Goal: Task Accomplishment & Management: Complete application form

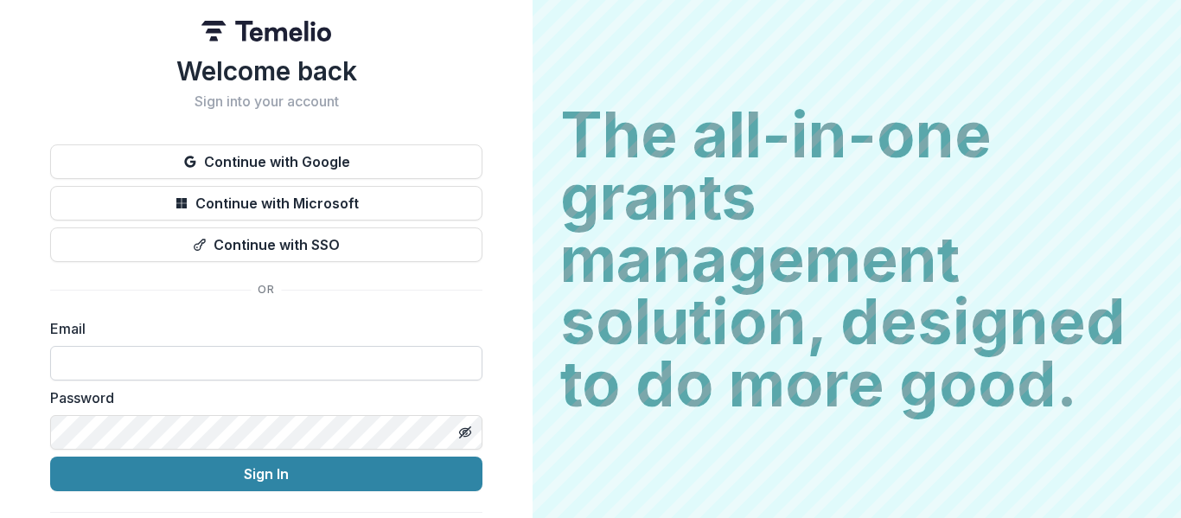
click at [149, 363] on input at bounding box center [266, 363] width 432 height 35
type input "**********"
click at [463, 430] on icon "Toggle password visibility" at bounding box center [464, 431] width 3 height 3
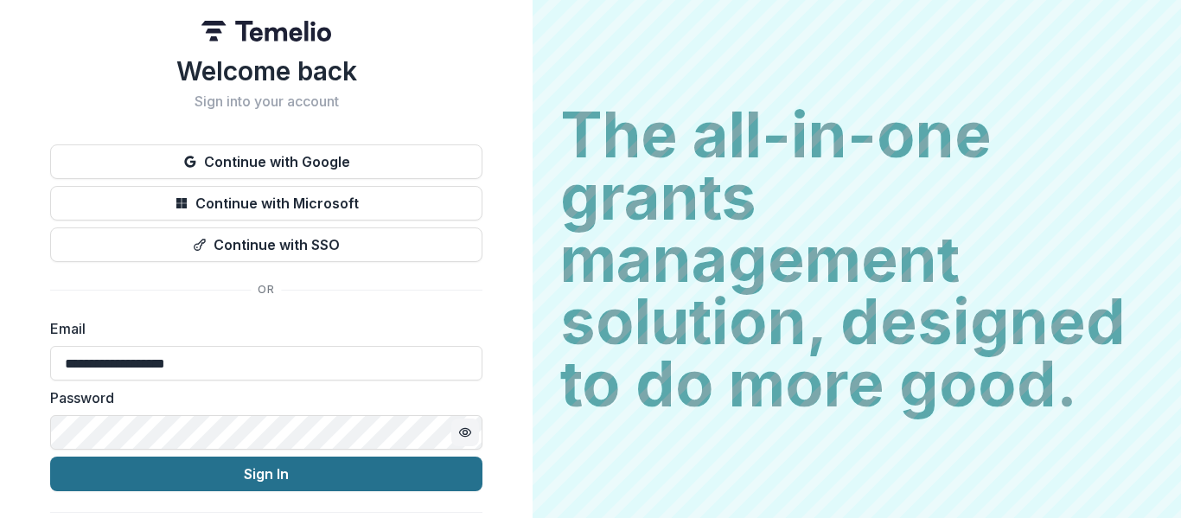
click at [267, 472] on button "Sign In" at bounding box center [266, 473] width 432 height 35
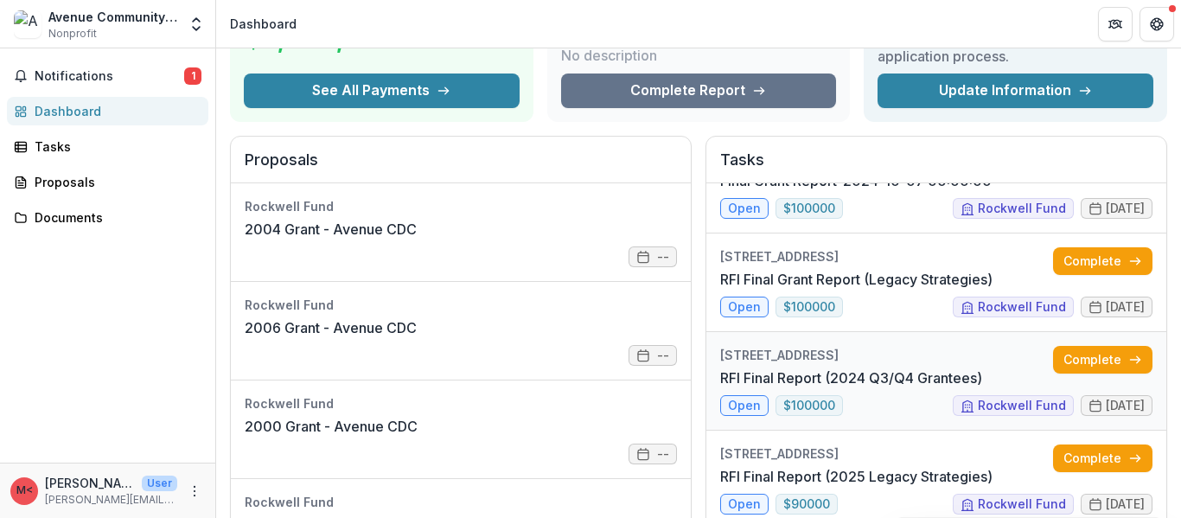
scroll to position [173, 0]
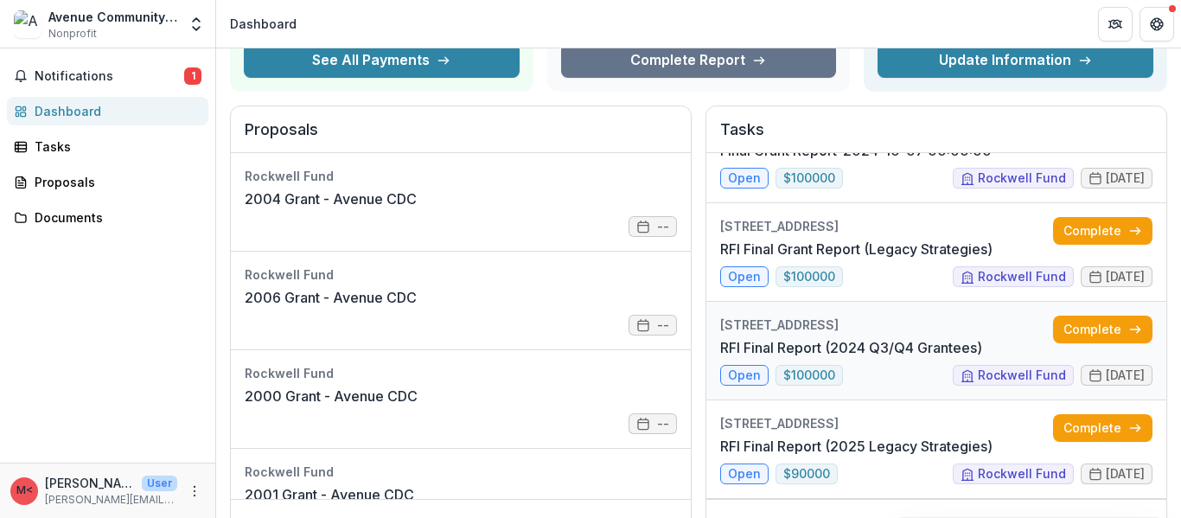
click at [747, 358] on link "RFI Final Report (2024 Q3/Q4 Grantees)" at bounding box center [851, 347] width 262 height 21
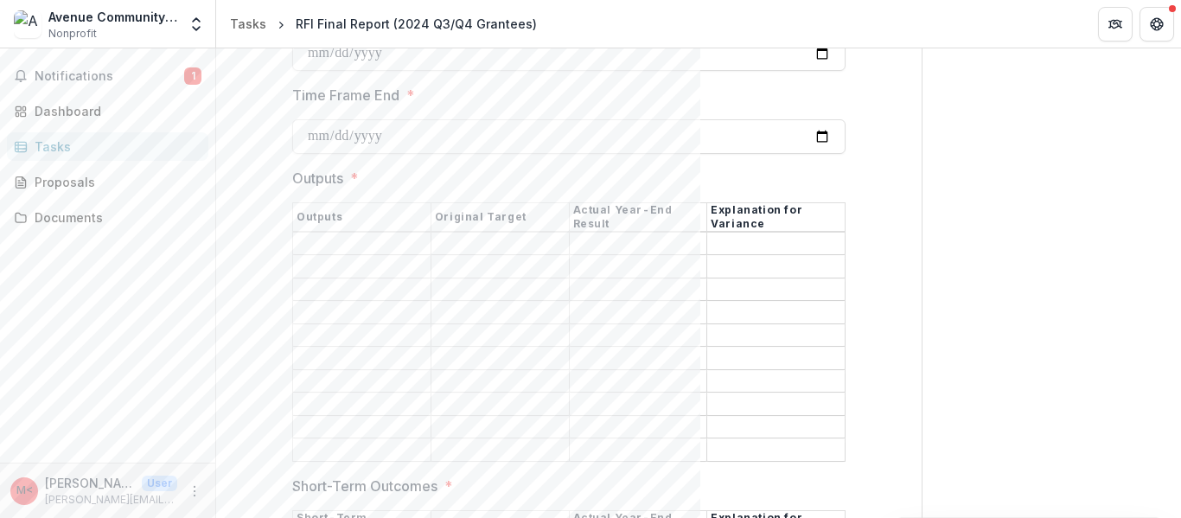
scroll to position [1729, 0]
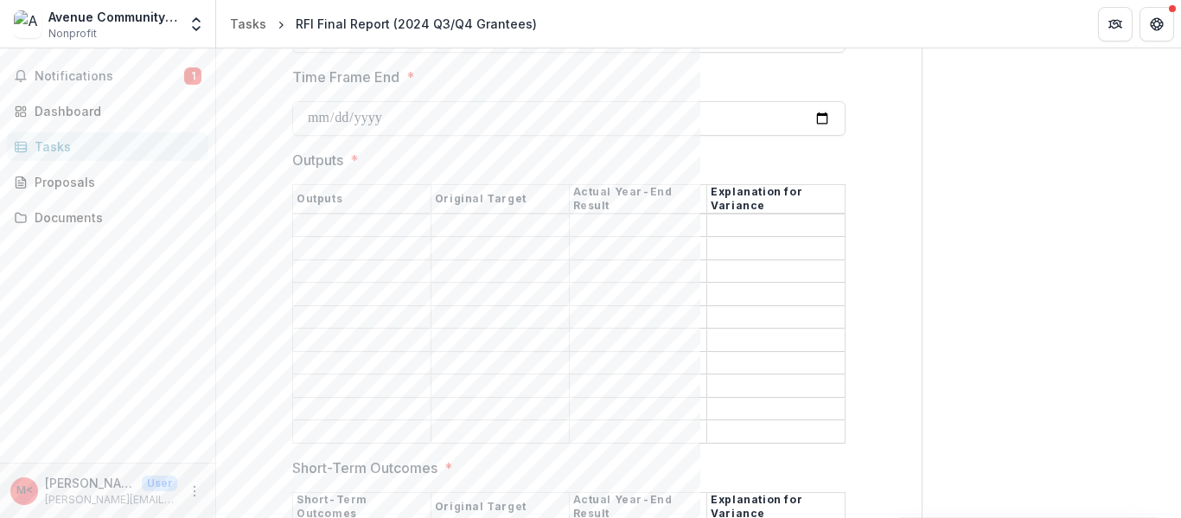
click at [405, 225] on input "Outputs *" at bounding box center [361, 225] width 137 height 21
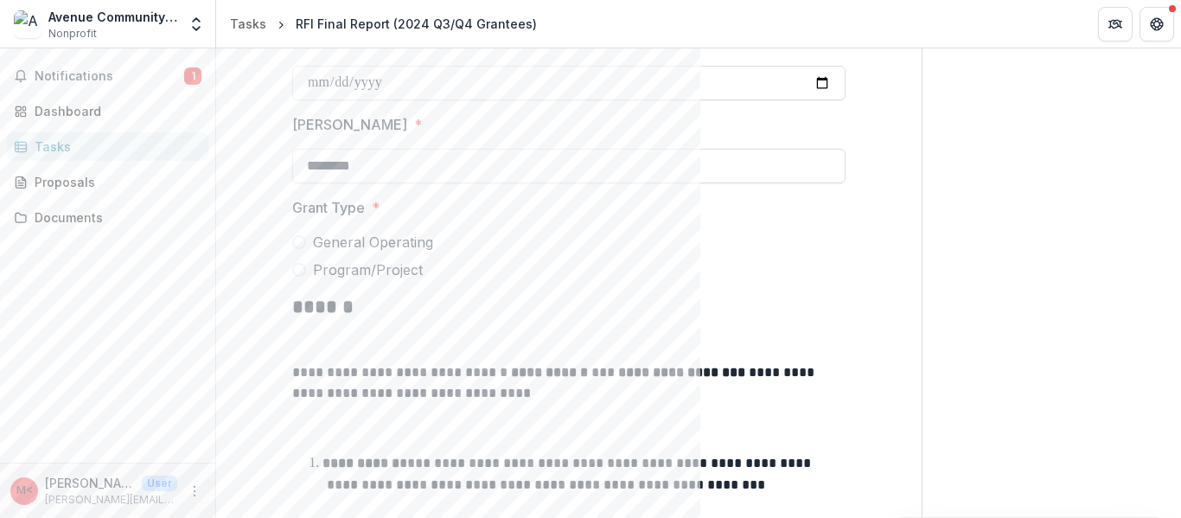
scroll to position [809, 0]
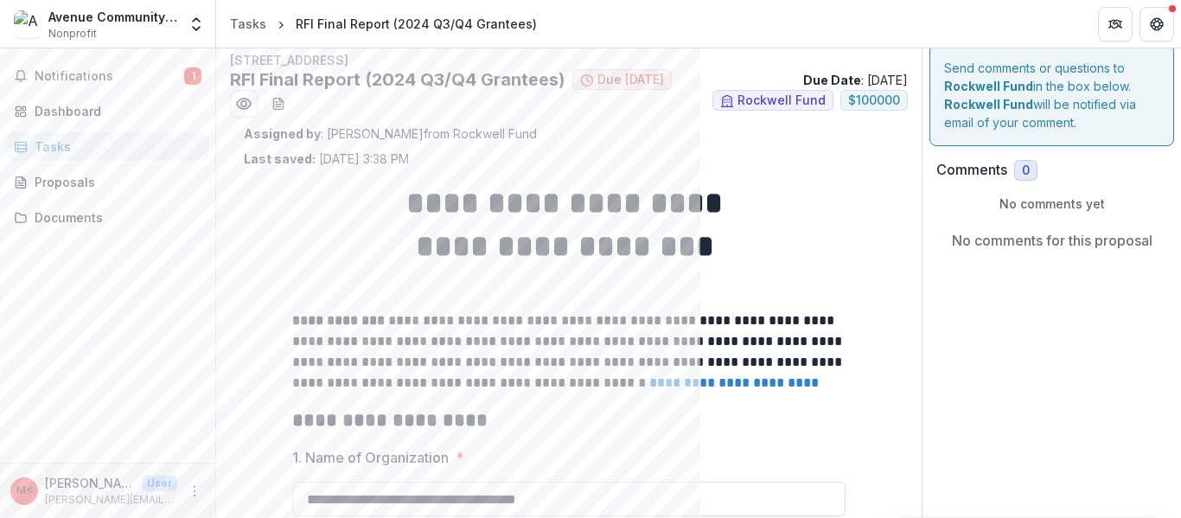
scroll to position [0, 0]
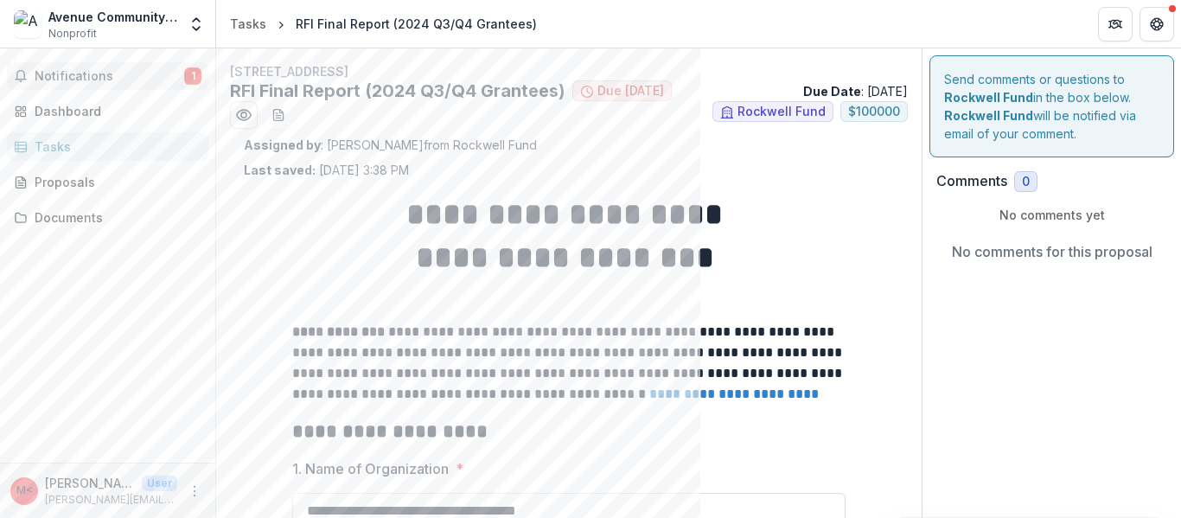
click at [81, 80] on span "Notifications" at bounding box center [110, 76] width 150 height 15
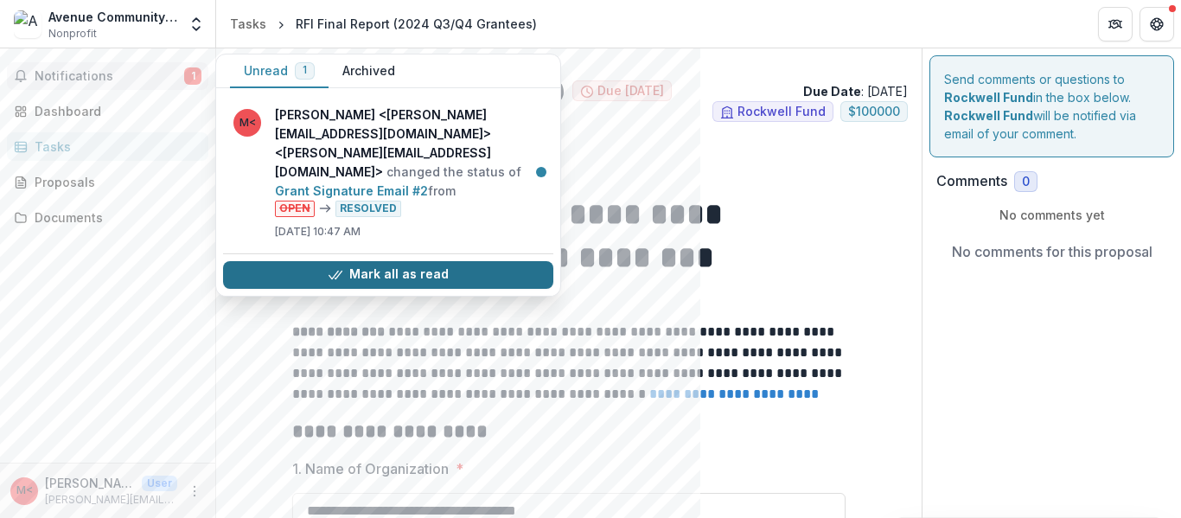
click at [390, 261] on button "Mark all as read" at bounding box center [388, 275] width 330 height 28
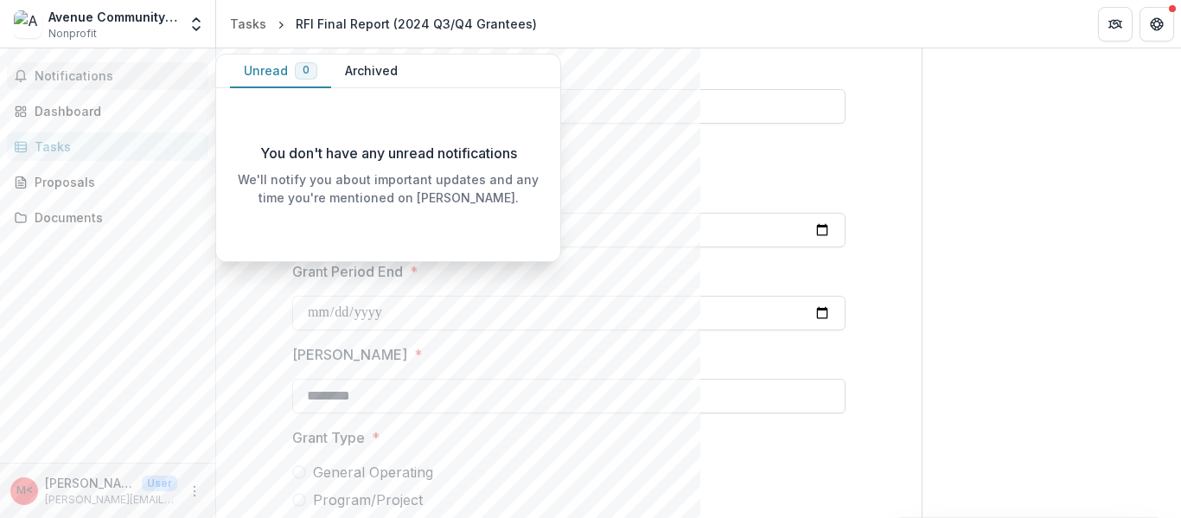
scroll to position [951, 0]
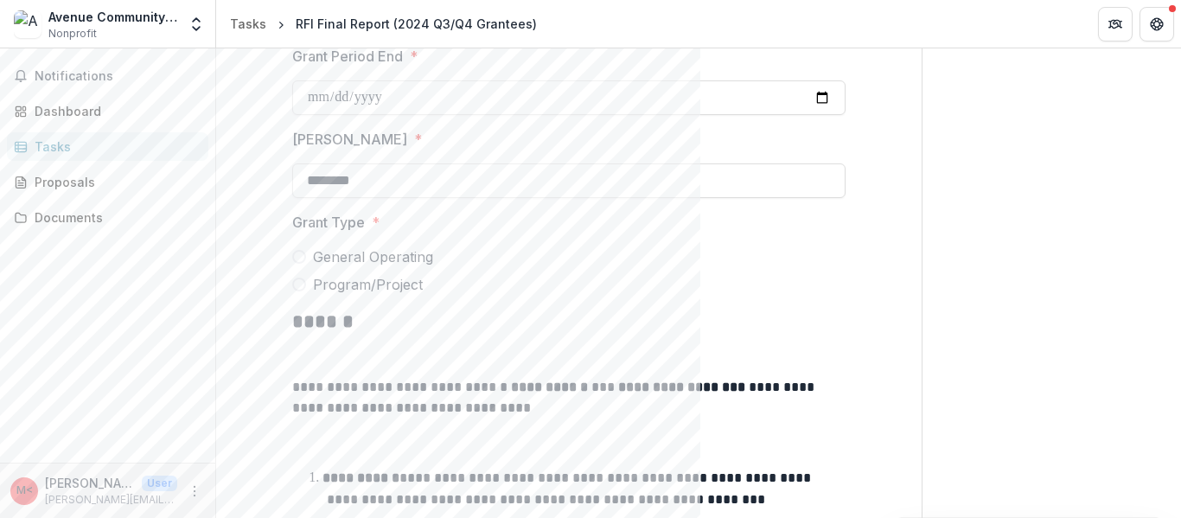
click at [101, 328] on div "Notifications Unread 0 Archived You don't have any unread notifications We'll n…" at bounding box center [107, 255] width 215 height 414
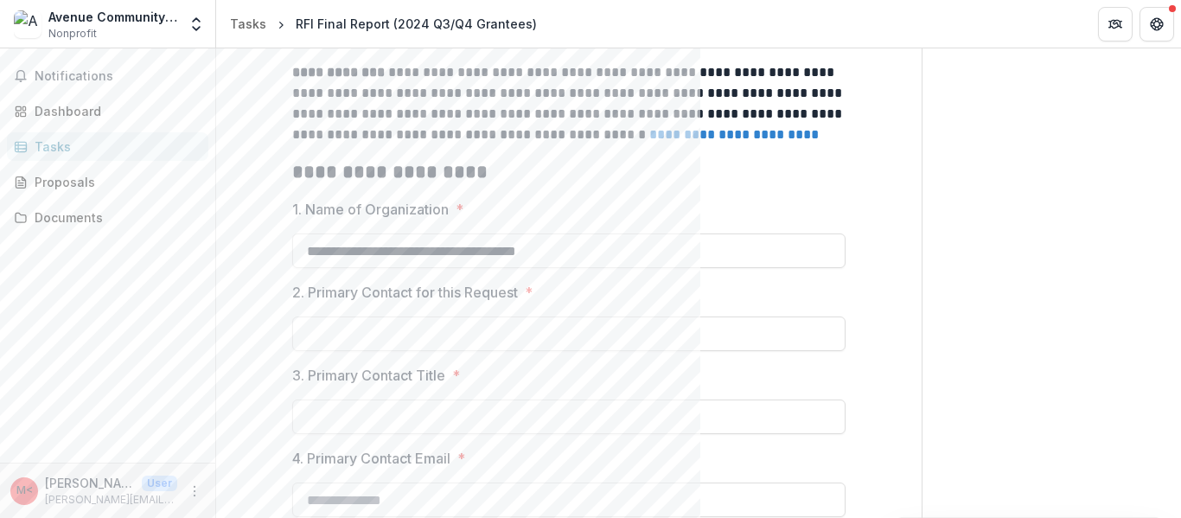
scroll to position [0, 0]
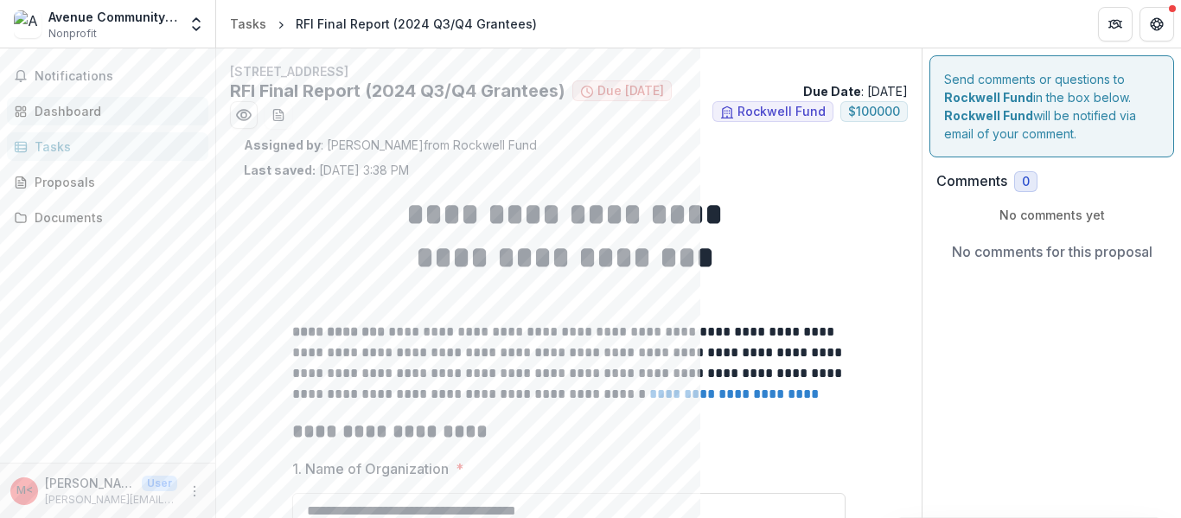
click at [70, 112] on div "Dashboard" at bounding box center [115, 111] width 160 height 18
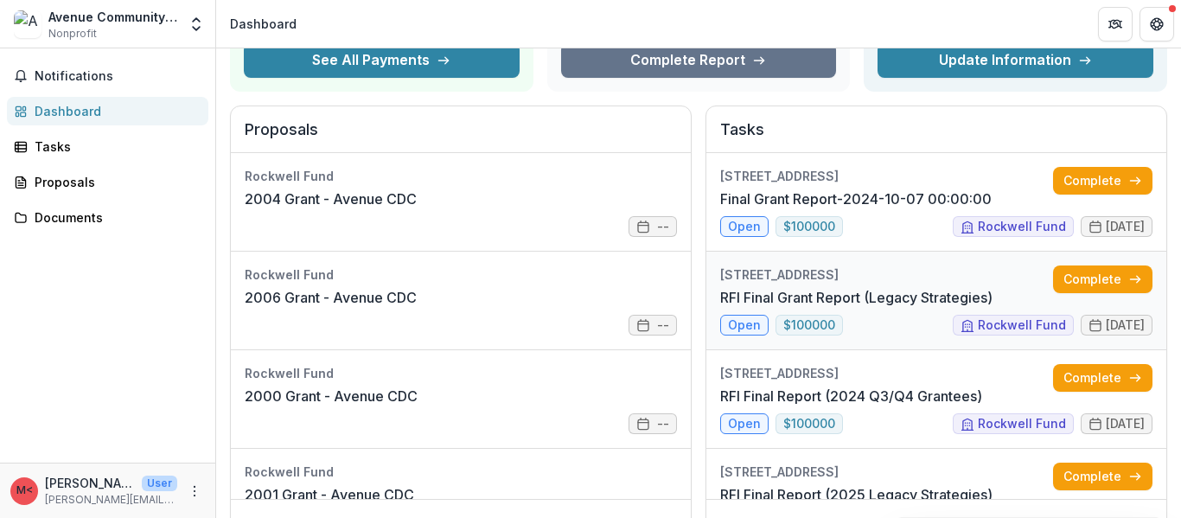
click at [745, 308] on link "RFI Final Grant Report (Legacy Strategies)" at bounding box center [856, 297] width 272 height 21
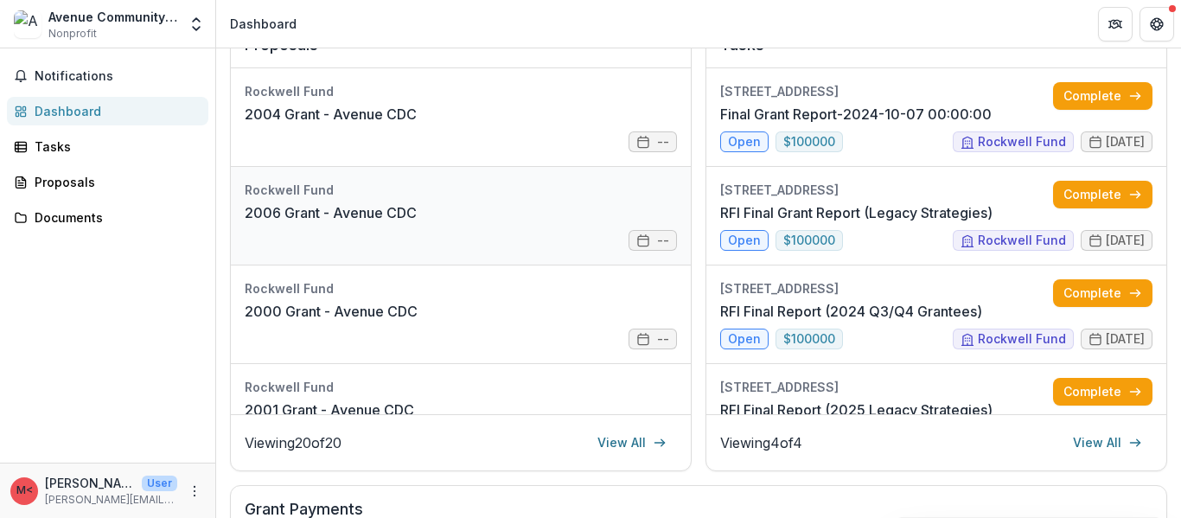
scroll to position [259, 0]
